Goal: Information Seeking & Learning: Learn about a topic

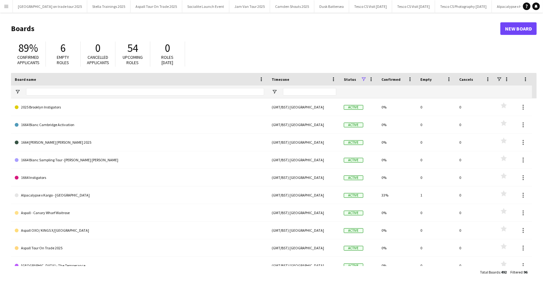
click at [8, 7] on app-icon "Menu" at bounding box center [6, 6] width 5 height 5
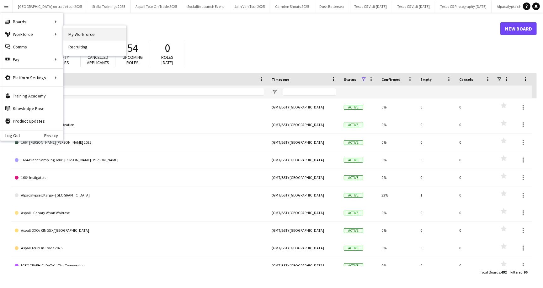
click at [82, 35] on link "My Workforce" at bounding box center [94, 34] width 63 height 13
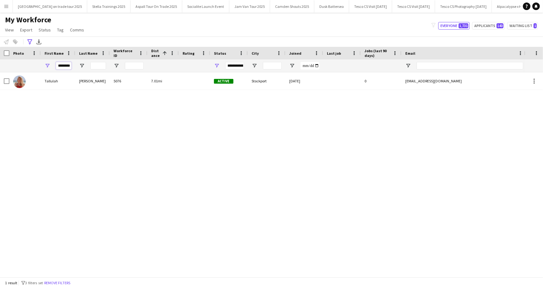
drag, startPoint x: 69, startPoint y: 63, endPoint x: 54, endPoint y: 64, distance: 15.7
click at [54, 64] on div "********" at bounding box center [58, 65] width 35 height 13
type input "******"
click at [32, 40] on icon at bounding box center [29, 41] width 5 height 5
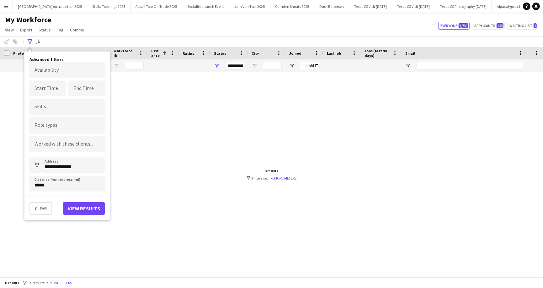
click at [157, 111] on div at bounding box center [262, 174] width 525 height 204
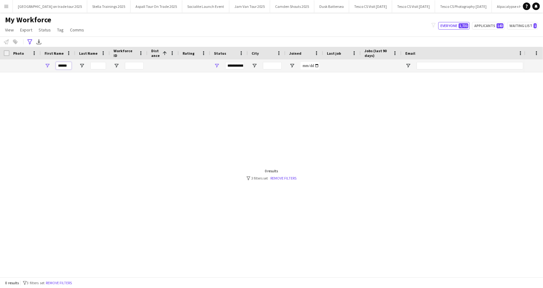
drag, startPoint x: 70, startPoint y: 66, endPoint x: 57, endPoint y: 66, distance: 13.2
click at [57, 66] on input "******" at bounding box center [64, 66] width 16 height 8
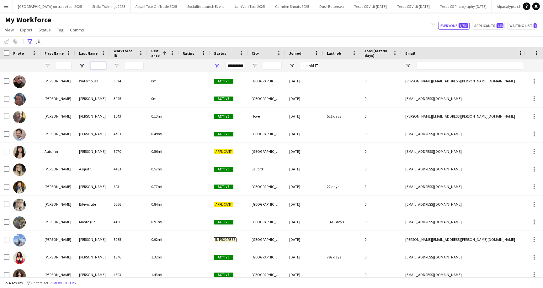
click at [98, 66] on input "Last Name Filter Input" at bounding box center [98, 66] width 16 height 8
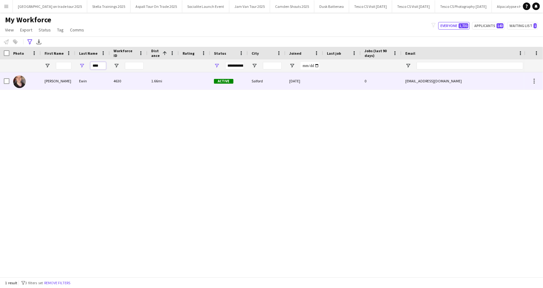
type input "****"
click at [67, 82] on div "Ollie" at bounding box center [58, 80] width 35 height 17
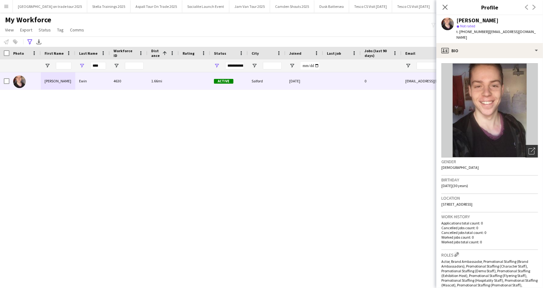
click at [533, 148] on icon "Open photos pop-in" at bounding box center [532, 151] width 7 height 7
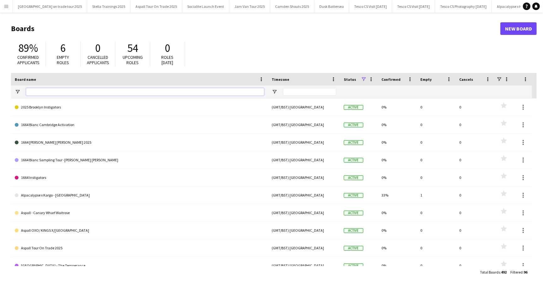
click at [40, 92] on input "Board name Filter Input" at bounding box center [145, 92] width 238 height 8
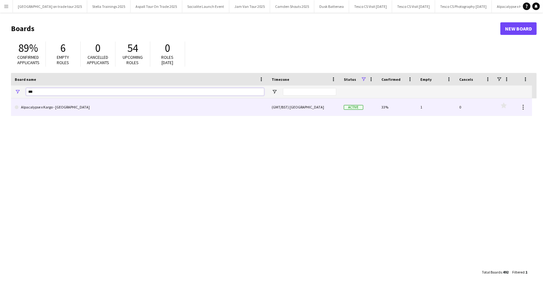
type input "***"
click at [32, 107] on link "Alpacalypse x Kargo - [GEOGRAPHIC_DATA]" at bounding box center [140, 107] width 250 height 18
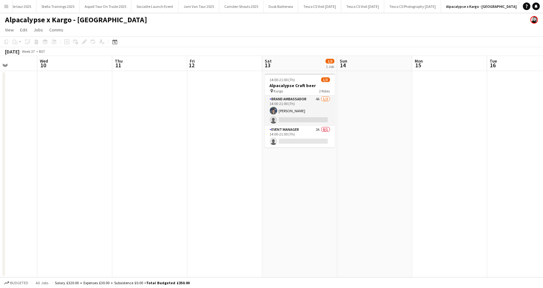
scroll to position [0, 192]
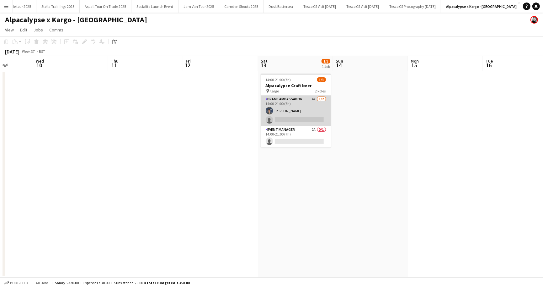
click at [323, 100] on app-card-role "Brand Ambassador 4A 1/2 14:00-21:00 (7h) Zac Foster single-neutral-actions" at bounding box center [296, 110] width 70 height 30
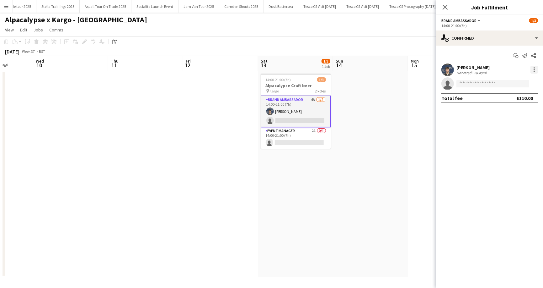
click at [533, 71] on div at bounding box center [535, 70] width 8 height 8
click at [468, 121] on div at bounding box center [271, 144] width 543 height 288
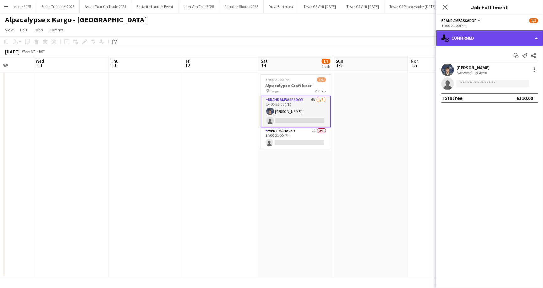
click at [537, 35] on div "single-neutral-actions-check-2 Confirmed" at bounding box center [490, 37] width 107 height 15
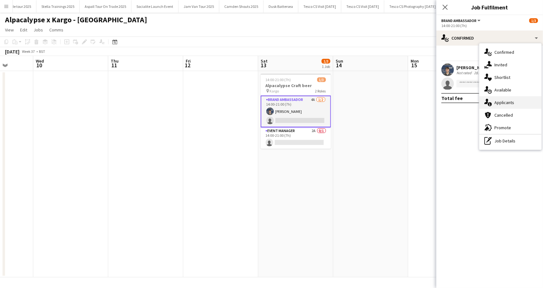
click at [507, 102] on span "Applicants" at bounding box center [505, 103] width 20 height 6
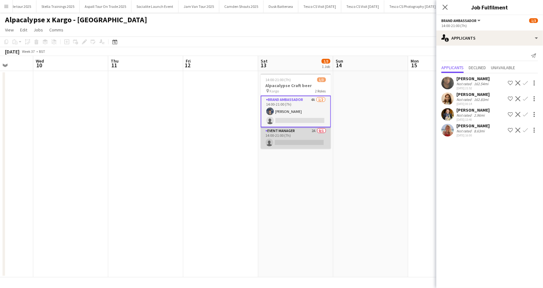
click at [320, 130] on app-card-role "Event Manager 2A 0/1 14:00-21:00 (7h) single-neutral-actions" at bounding box center [296, 137] width 70 height 21
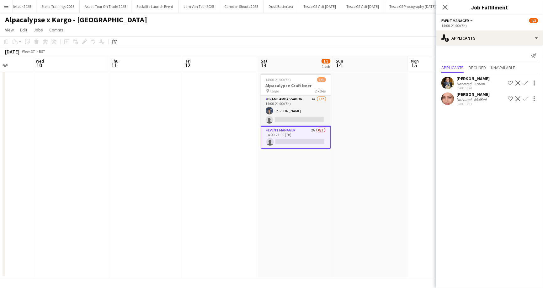
click at [447, 81] on app-user-avatar at bounding box center [448, 83] width 13 height 13
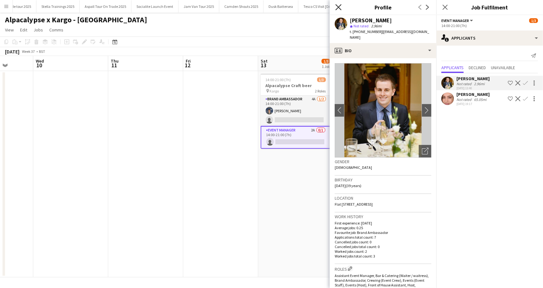
click at [339, 7] on icon at bounding box center [339, 7] width 6 height 6
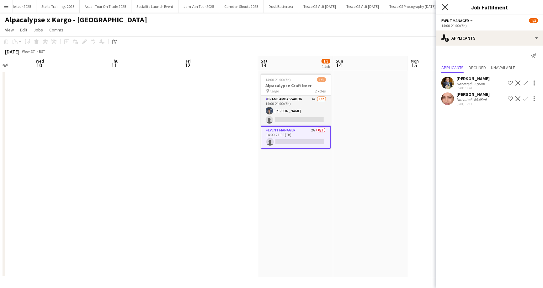
click at [445, 6] on icon "Close pop-in" at bounding box center [445, 7] width 6 height 6
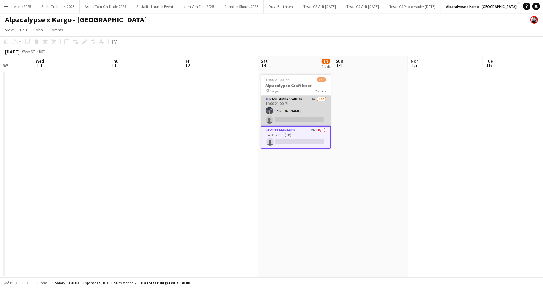
scroll to position [0, 192]
click at [285, 120] on app-card-role "Brand Ambassador 4A 1/2 14:00-21:00 (7h) Zac Foster single-neutral-actions" at bounding box center [296, 110] width 70 height 30
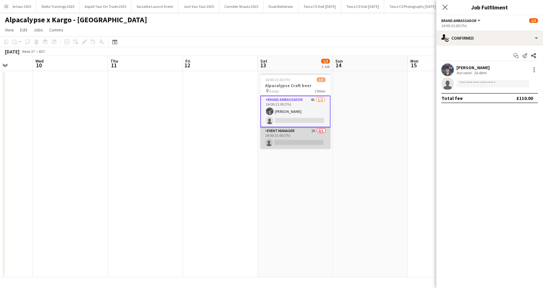
click at [277, 143] on app-card-role "Event Manager 2A 0/1 14:00-21:00 (7h) single-neutral-actions" at bounding box center [296, 137] width 70 height 21
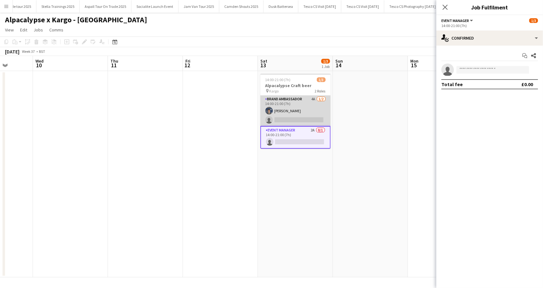
click at [277, 115] on app-card-role "Brand Ambassador 4A 1/2 14:00-21:00 (7h) Zac Foster single-neutral-actions" at bounding box center [296, 110] width 70 height 30
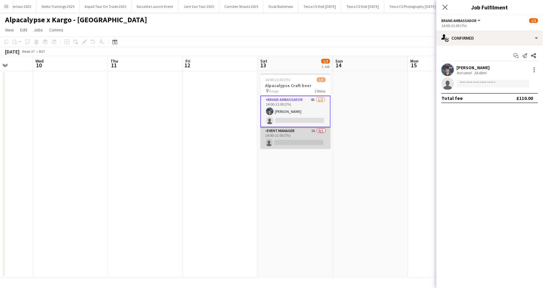
click at [282, 140] on app-card-role "Event Manager 2A 0/1 14:00-21:00 (7h) single-neutral-actions" at bounding box center [296, 137] width 70 height 21
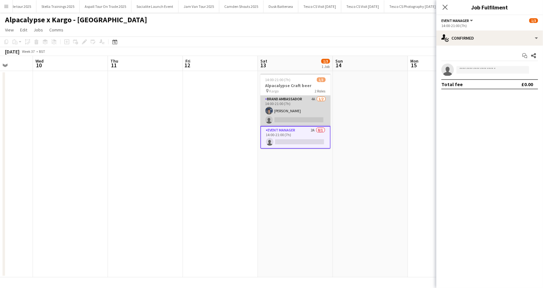
click at [281, 116] on app-card-role "Brand Ambassador 4A 1/2 14:00-21:00 (7h) Zac Foster single-neutral-actions" at bounding box center [296, 110] width 70 height 30
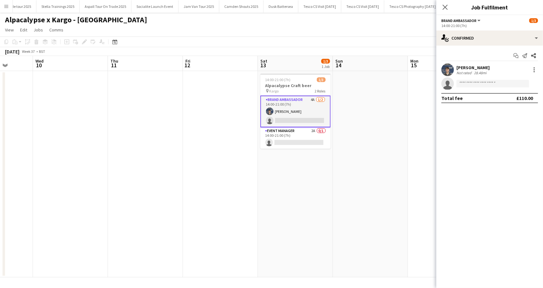
click at [8, 6] on app-icon "Menu" at bounding box center [6, 6] width 5 height 5
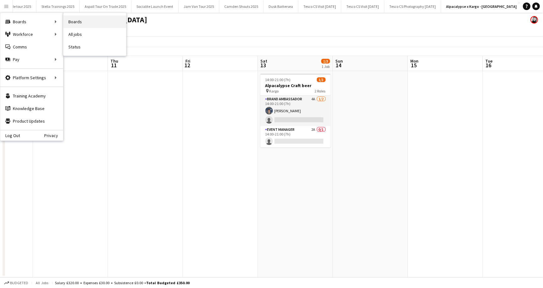
click at [89, 23] on link "Boards" at bounding box center [94, 21] width 63 height 13
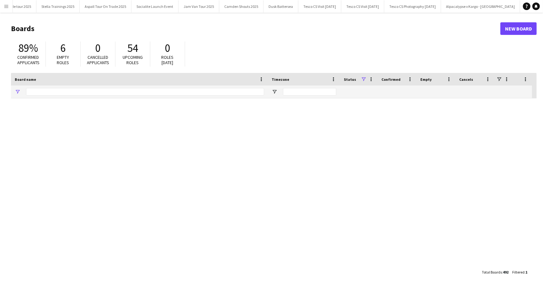
type input "***"
click at [7, 4] on app-icon "Menu" at bounding box center [6, 6] width 5 height 5
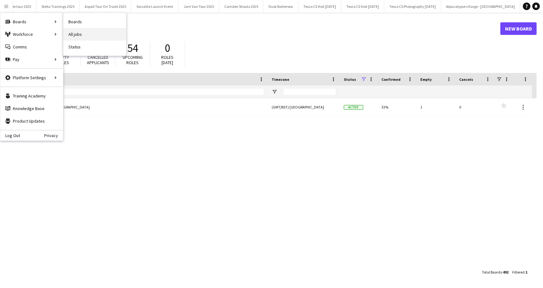
click at [67, 34] on link "All jobs" at bounding box center [94, 34] width 63 height 13
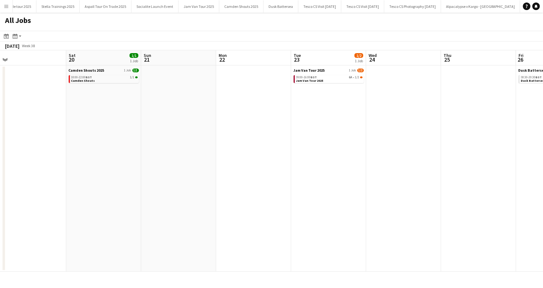
scroll to position [0, 165]
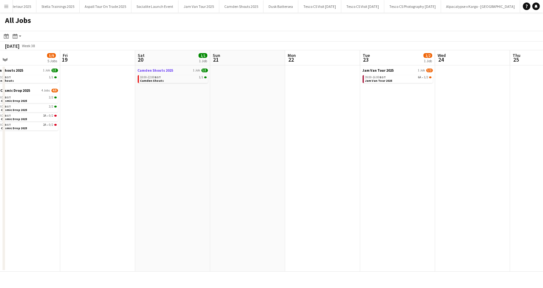
click at [156, 69] on span "Camden Shouts 2025" at bounding box center [156, 70] width 36 height 5
click at [6, 5] on app-icon "Menu" at bounding box center [6, 6] width 5 height 5
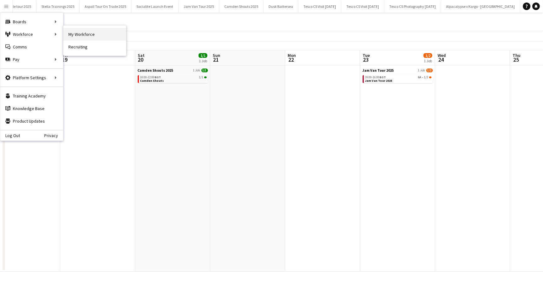
click at [84, 32] on link "My Workforce" at bounding box center [94, 34] width 63 height 13
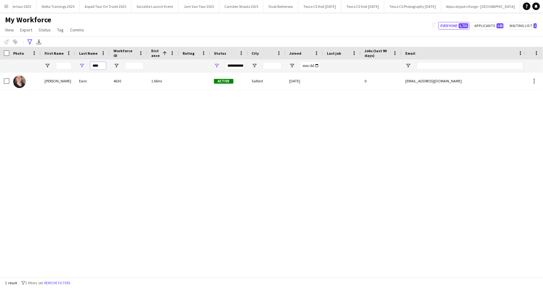
drag, startPoint x: 92, startPoint y: 67, endPoint x: 109, endPoint y: 67, distance: 17.0
click at [109, 67] on div "****" at bounding box center [92, 65] width 35 height 13
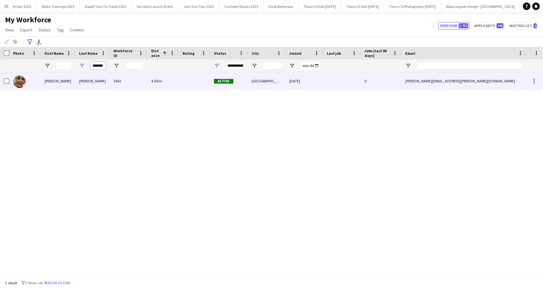
type input "*******"
click at [78, 87] on div "Wolfson" at bounding box center [92, 80] width 35 height 17
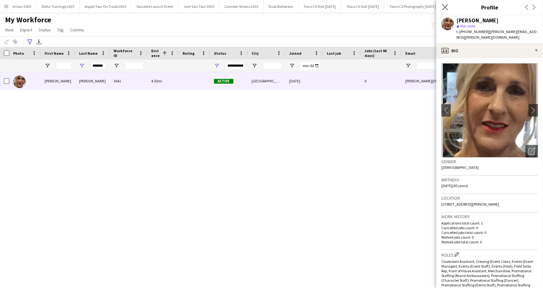
click at [445, 4] on icon "Close pop-in" at bounding box center [445, 7] width 6 height 6
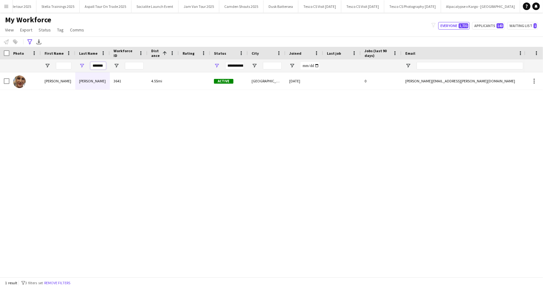
drag, startPoint x: 93, startPoint y: 64, endPoint x: 93, endPoint y: 70, distance: 6.0
click at [93, 70] on div "*******" at bounding box center [98, 65] width 16 height 13
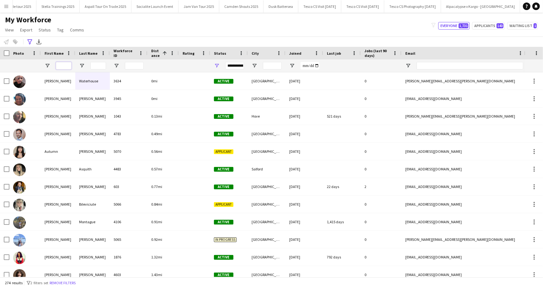
click at [62, 67] on input "First Name Filter Input" at bounding box center [64, 66] width 16 height 8
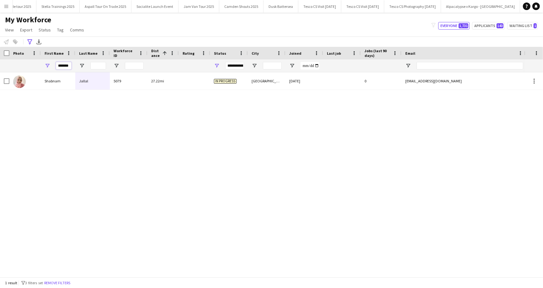
scroll to position [0, 2]
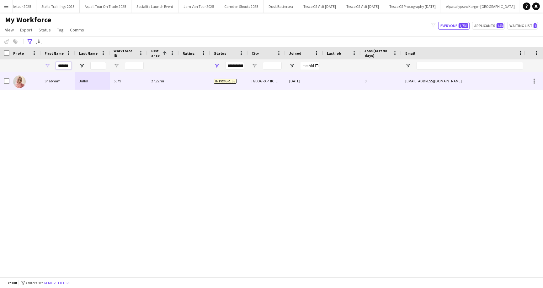
type input "*******"
click at [50, 82] on div "Shabnam" at bounding box center [58, 80] width 35 height 17
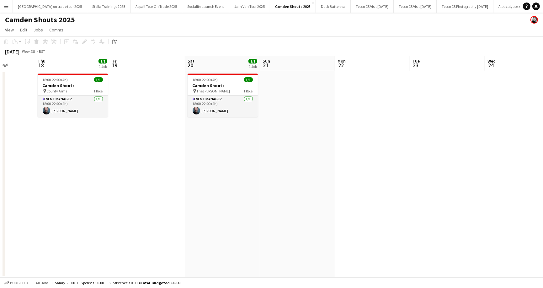
scroll to position [0, 189]
